Goal: Information Seeking & Learning: Check status

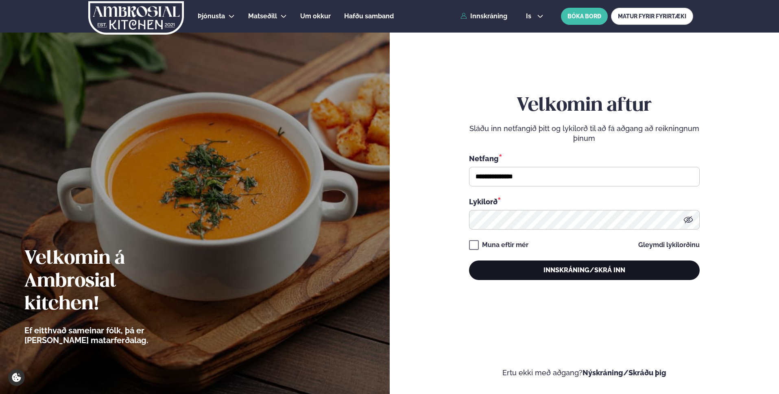
click at [585, 267] on button "Innskráning/Skrá inn" at bounding box center [584, 270] width 231 height 20
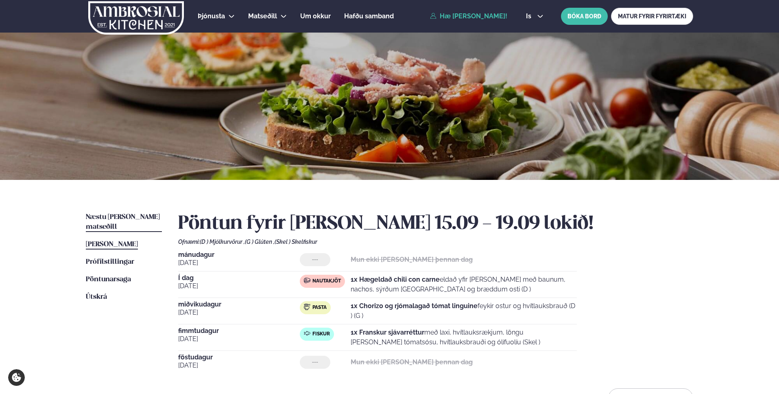
click at [118, 221] on link "Næstu [PERSON_NAME] matseðill Næsta vika" at bounding box center [124, 222] width 76 height 20
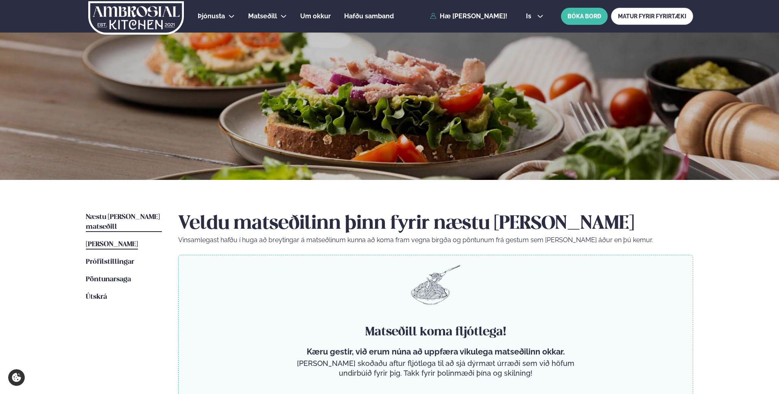
click at [116, 241] on span "[PERSON_NAME]" at bounding box center [112, 244] width 52 height 7
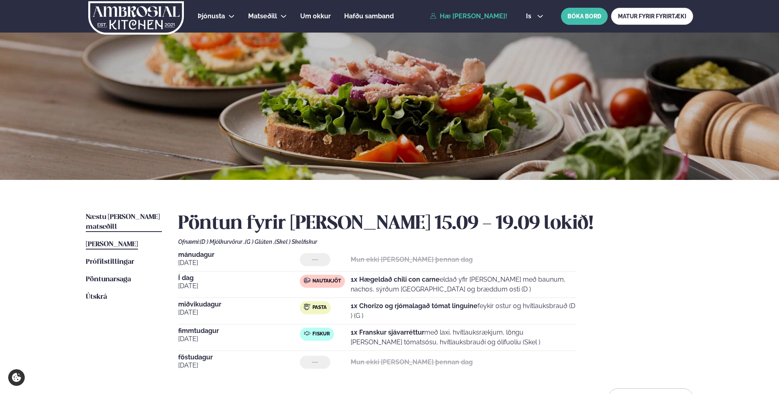
click at [125, 216] on span "Næstu [PERSON_NAME] matseðill" at bounding box center [123, 222] width 74 height 17
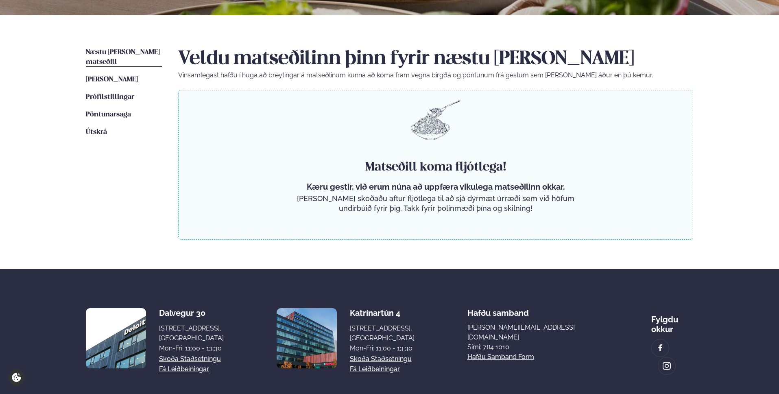
scroll to position [205, 0]
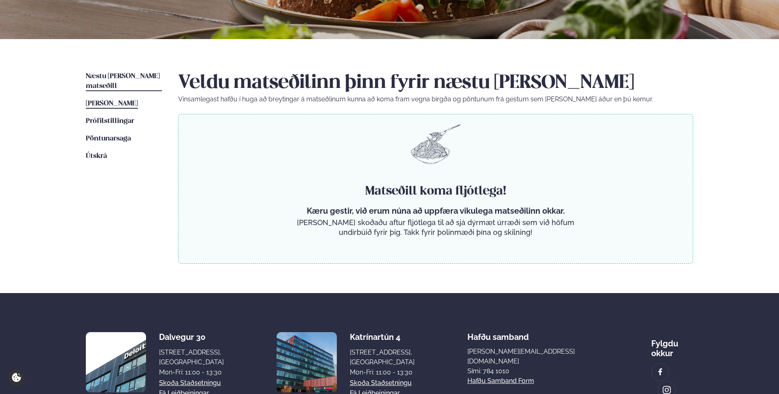
click at [105, 99] on link "[PERSON_NAME] matseðill [PERSON_NAME]" at bounding box center [112, 104] width 52 height 10
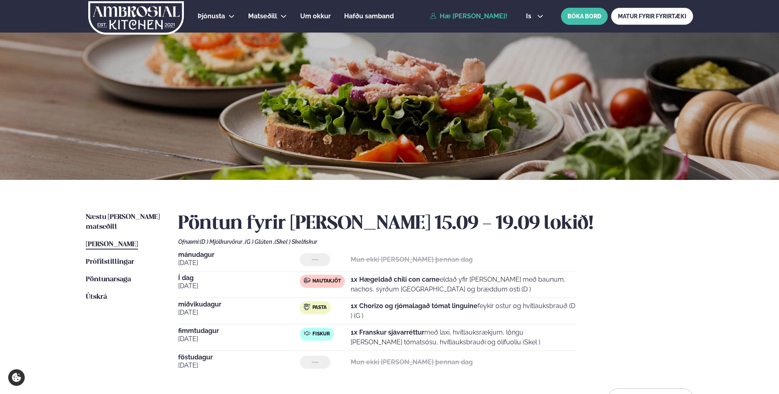
click at [638, 233] on h2 "Pöntun fyrir [PERSON_NAME] 15.09 - 19.09 lokið!" at bounding box center [435, 223] width 515 height 23
